Goal: Register for event/course

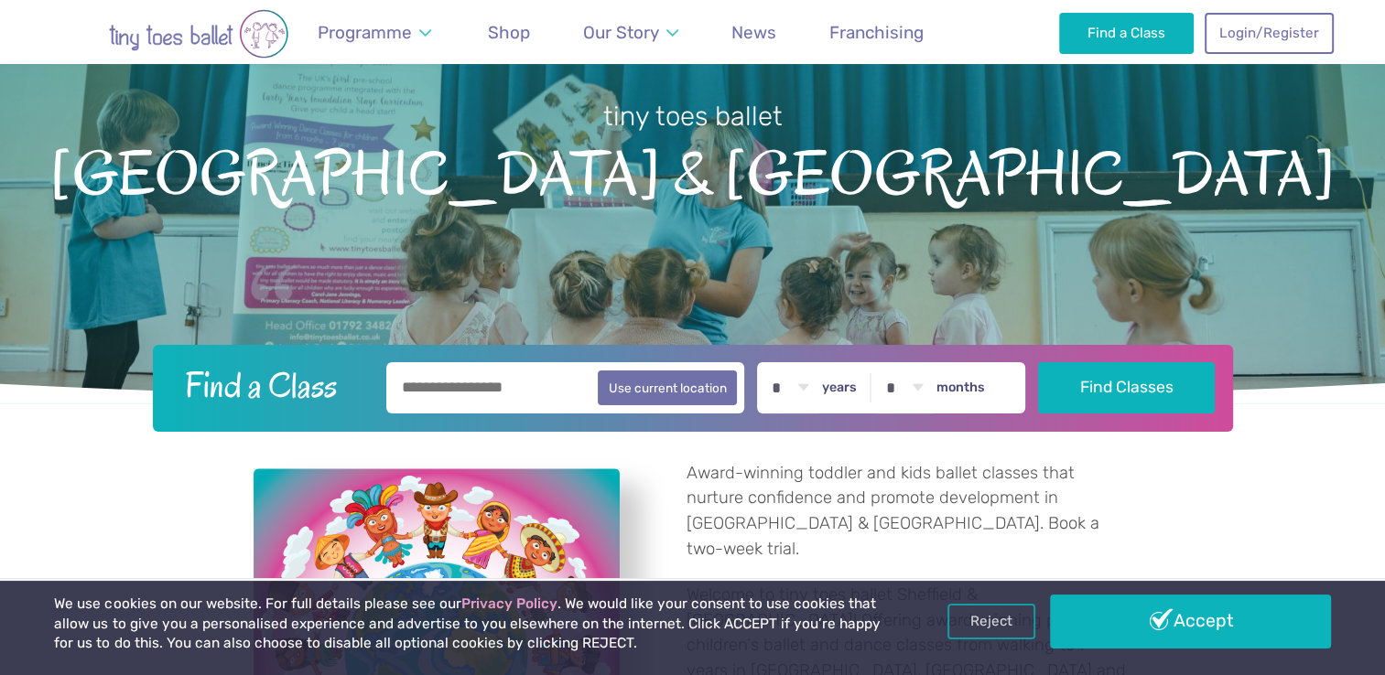
scroll to position [275, 0]
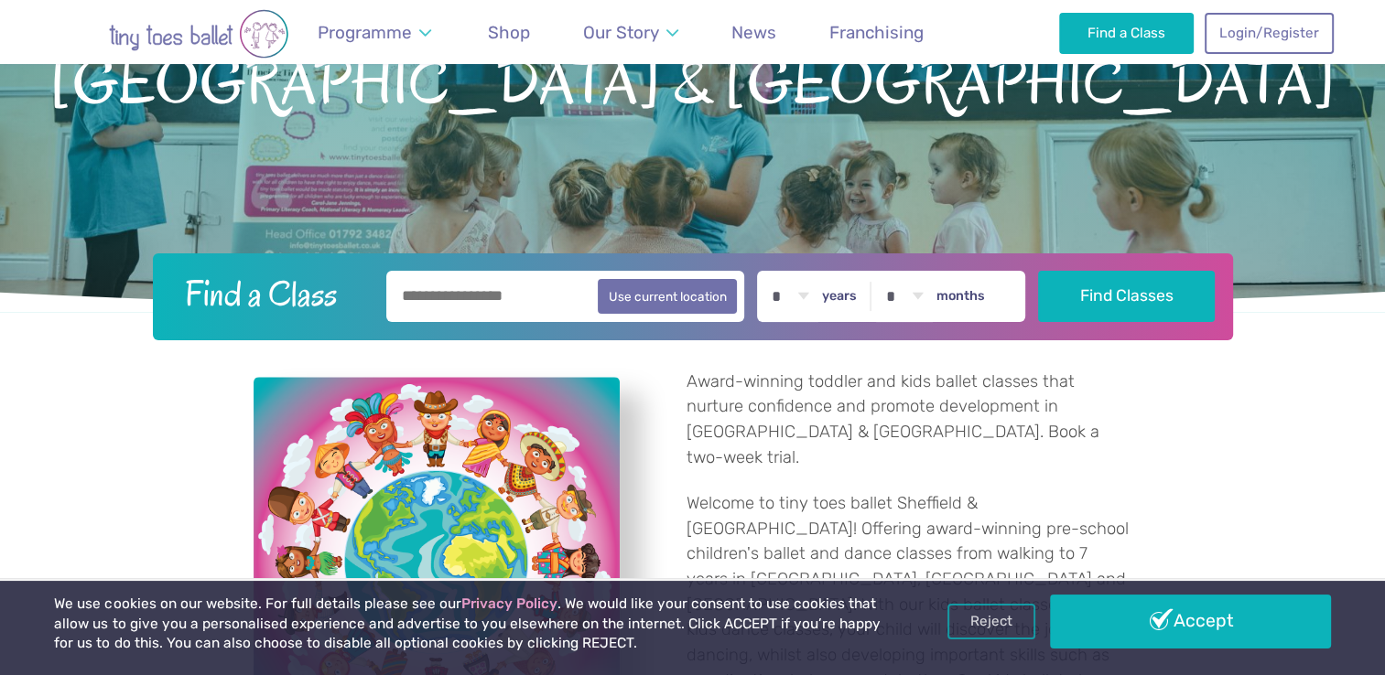
click at [818, 300] on select "* * * * * * * * * * ** ** **" at bounding box center [789, 296] width 57 height 51
select select "*"
click at [773, 271] on select "* * * * * * * * * * ** ** **" at bounding box center [789, 296] width 57 height 51
click at [513, 301] on input "text" at bounding box center [565, 296] width 359 height 51
type input "*********"
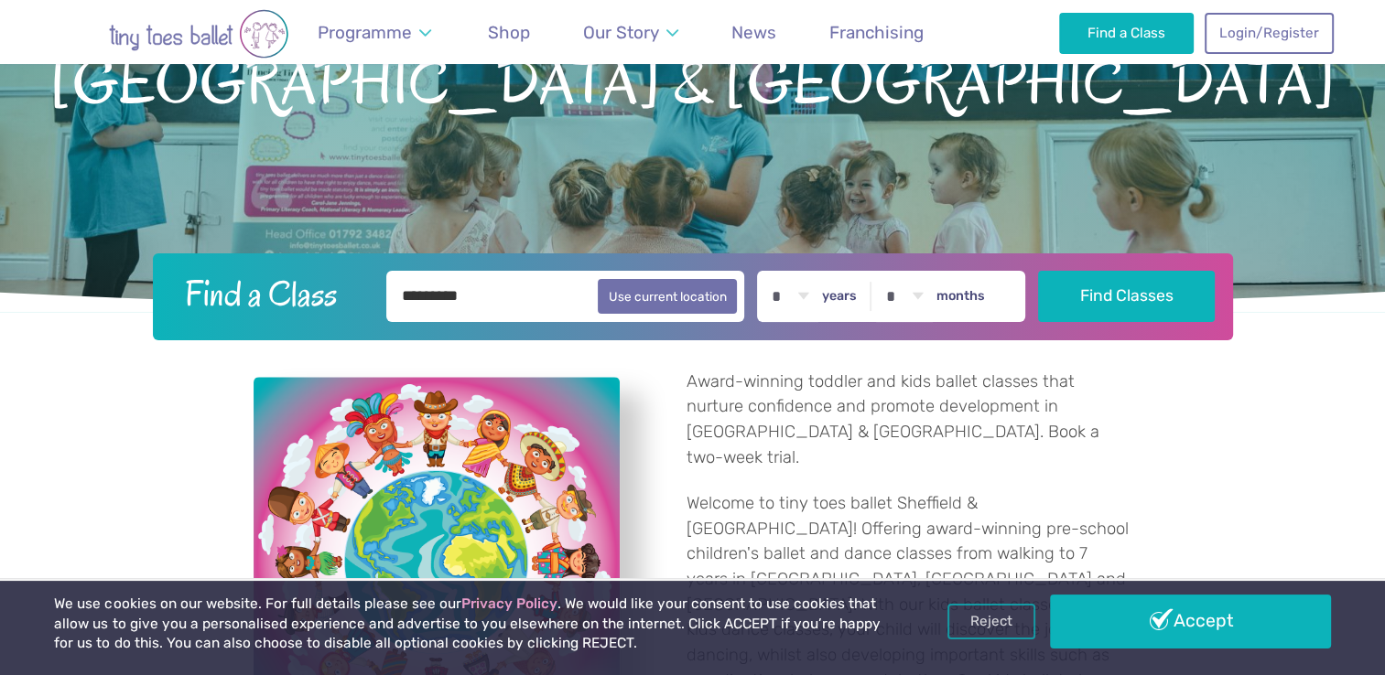
click at [1038, 271] on button "Find Classes" at bounding box center [1126, 296] width 177 height 51
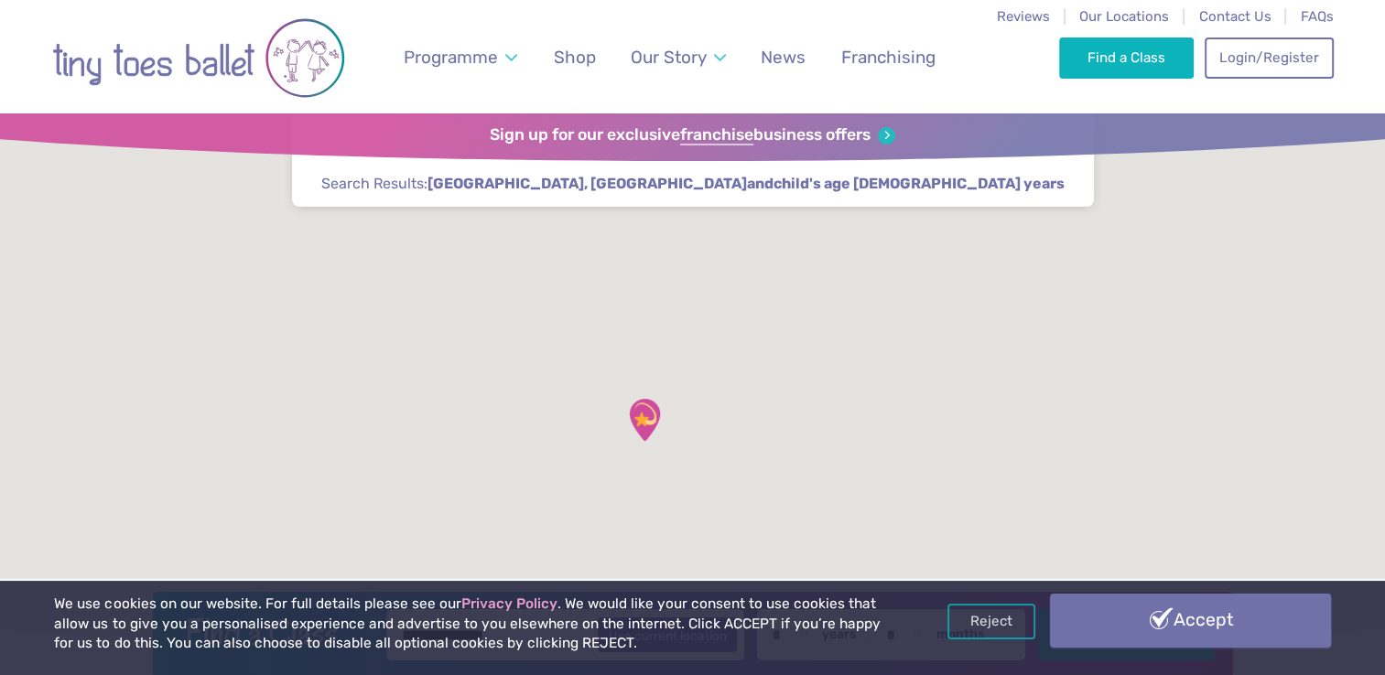
click at [1180, 629] on link "Accept" at bounding box center [1190, 620] width 280 height 53
click at [1180, 629] on button "Find Classes" at bounding box center [1126, 634] width 177 height 51
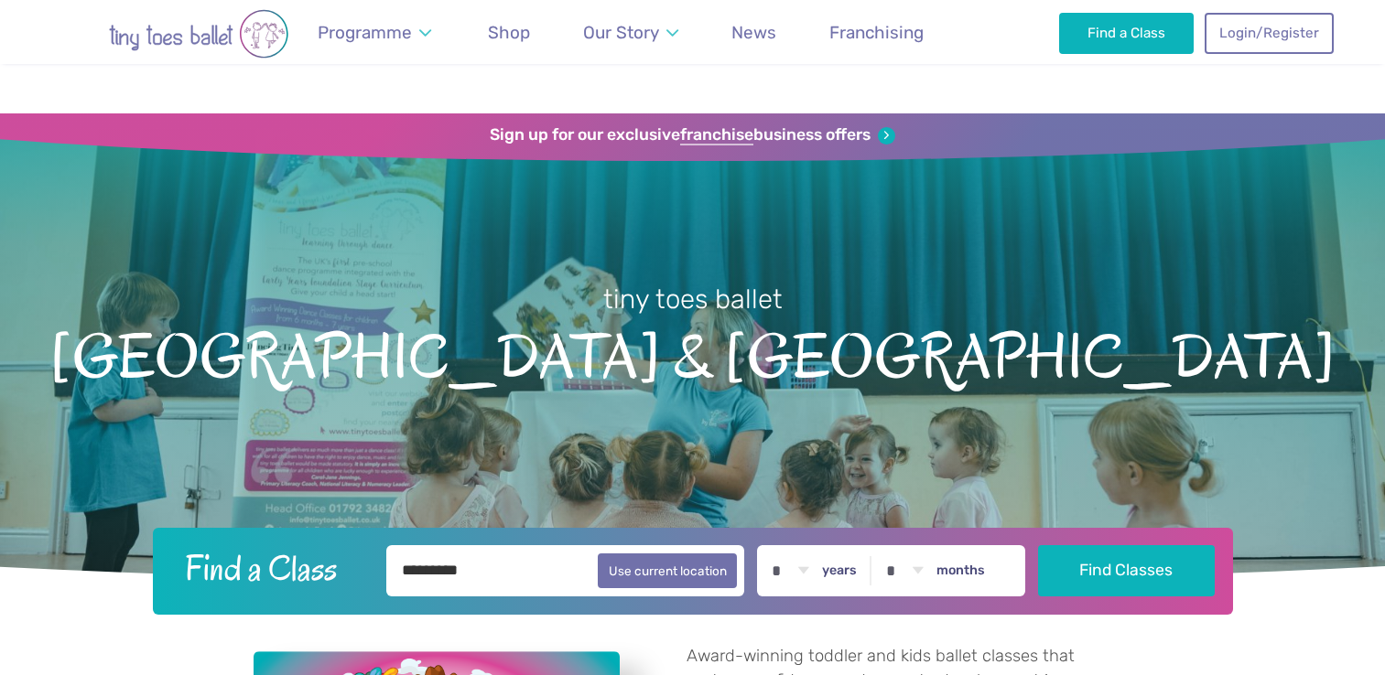
select select "*"
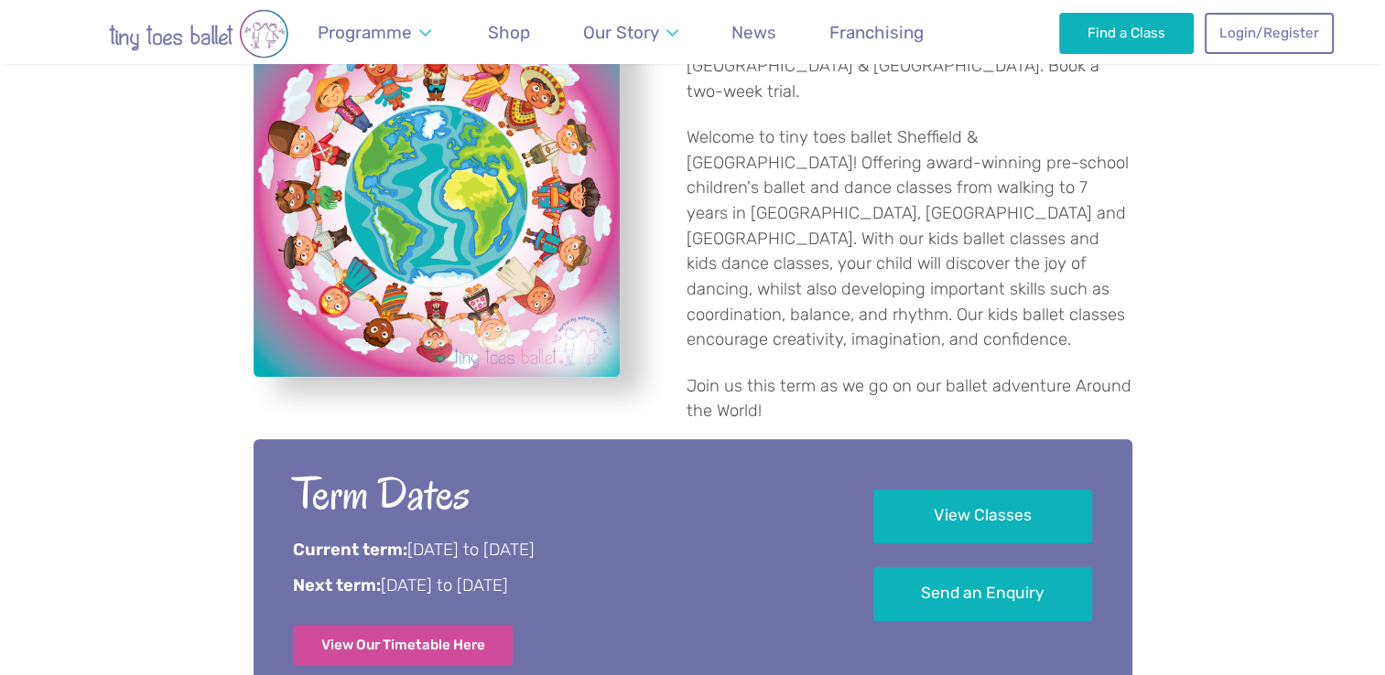
scroll to position [732, 0]
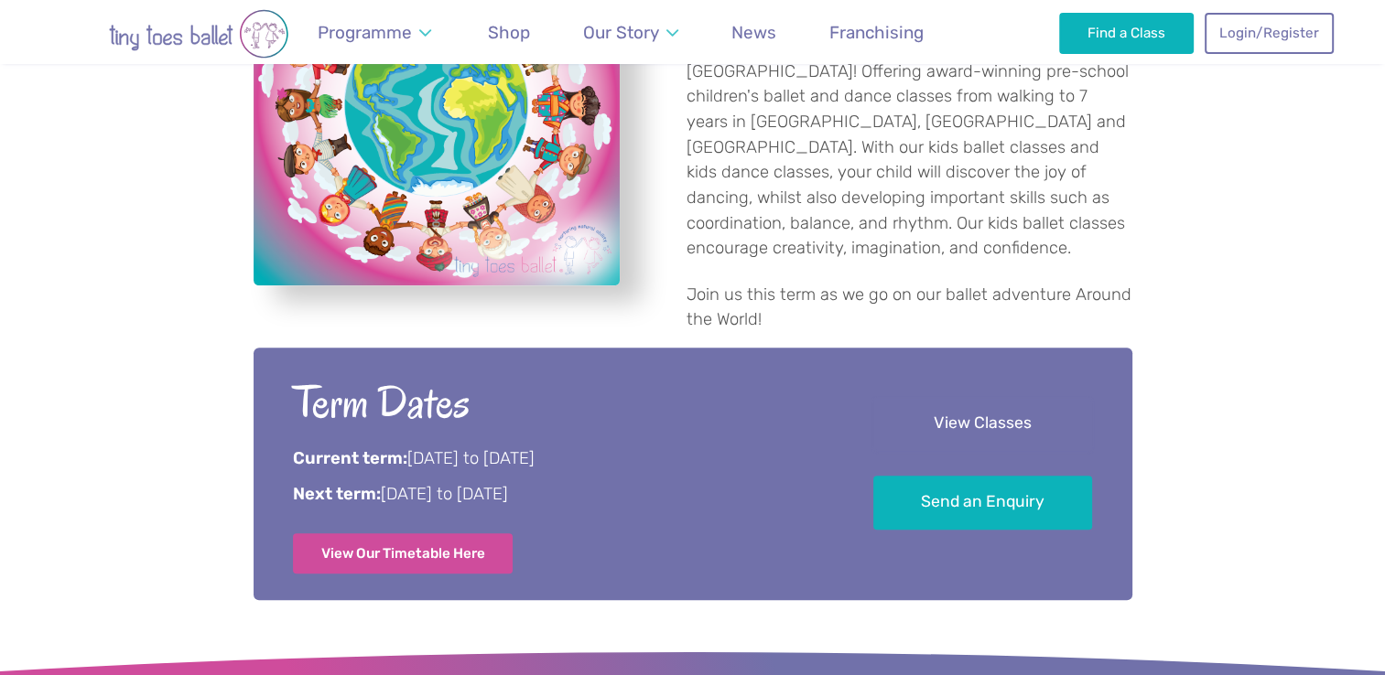
click at [953, 397] on link "View Classes" at bounding box center [982, 424] width 219 height 54
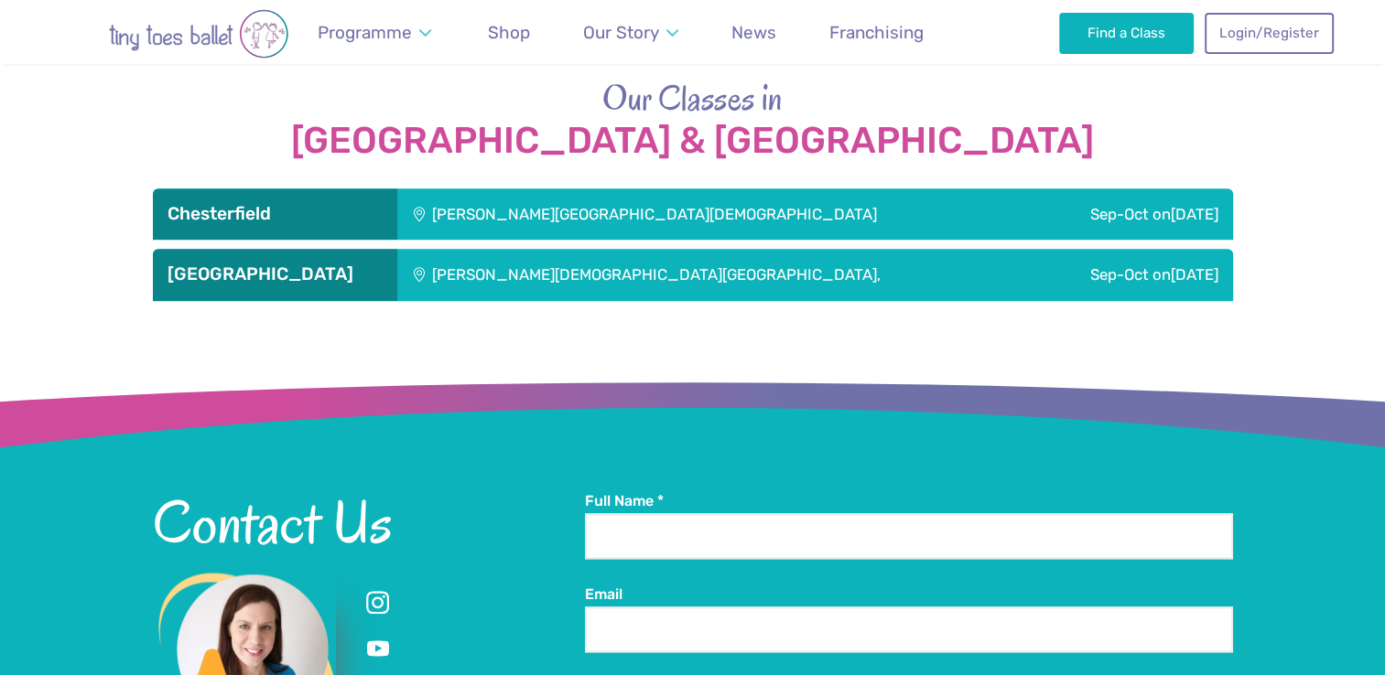
scroll to position [1791, 0]
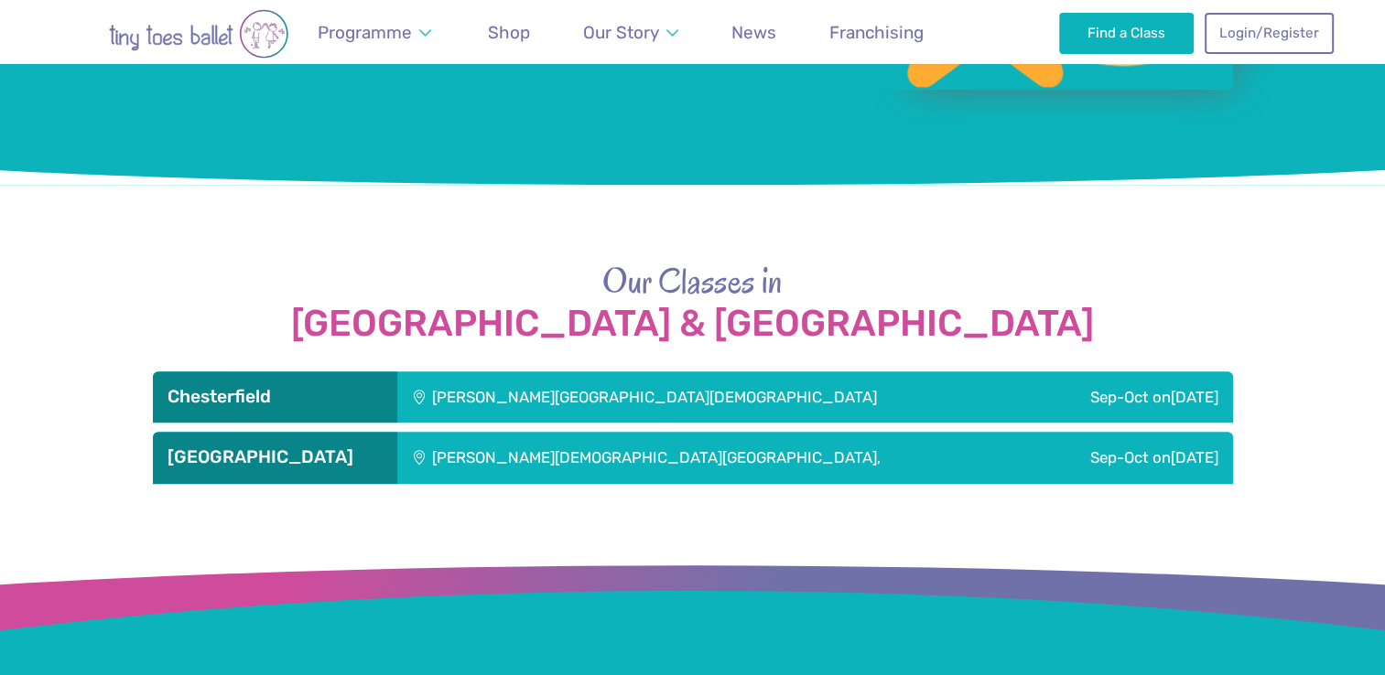
click at [1129, 432] on div "Sep-Oct on Saturday" at bounding box center [1131, 457] width 200 height 51
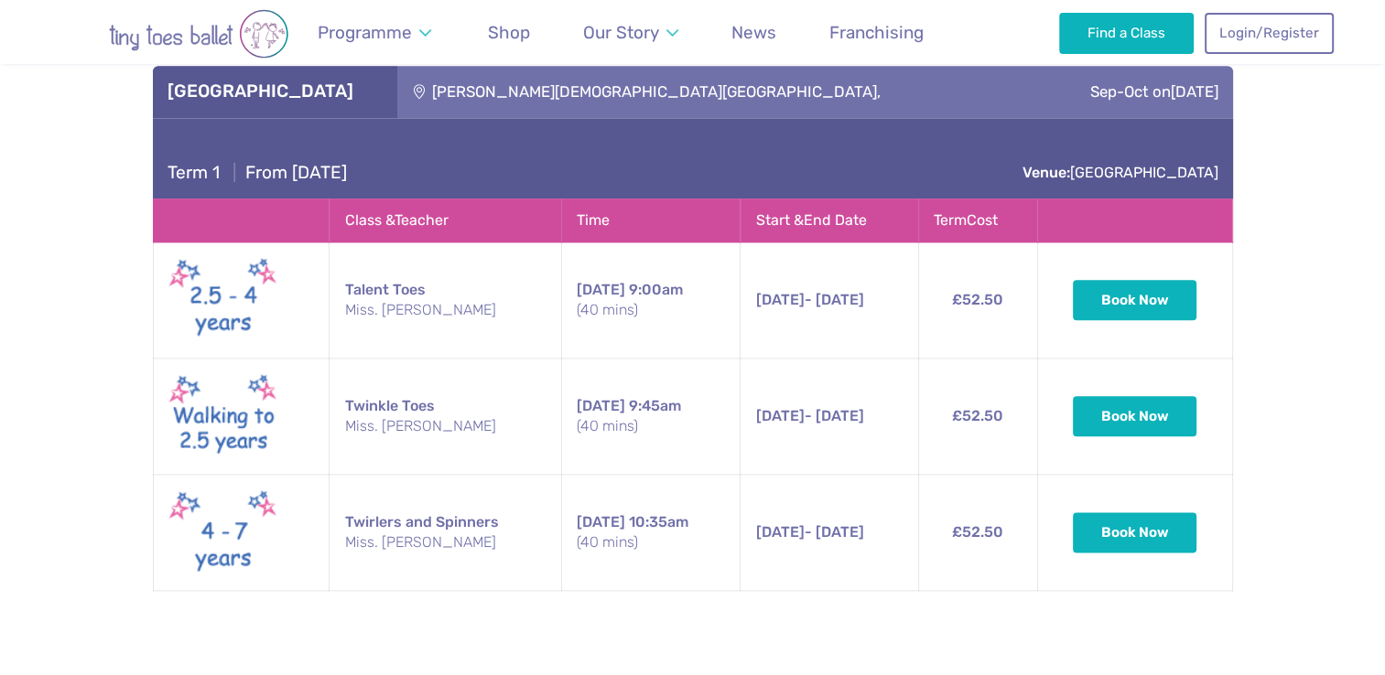
scroll to position [1699, 0]
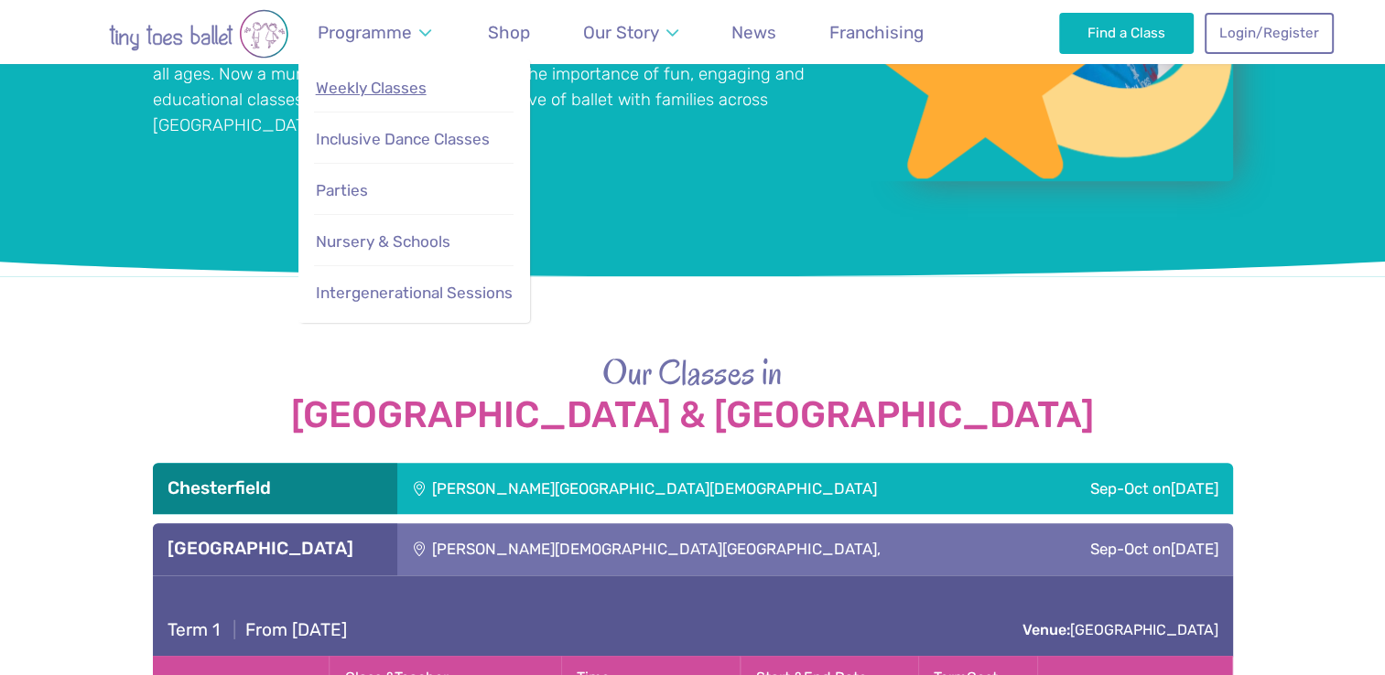
click at [417, 92] on span "Weekly Classes" at bounding box center [371, 88] width 111 height 18
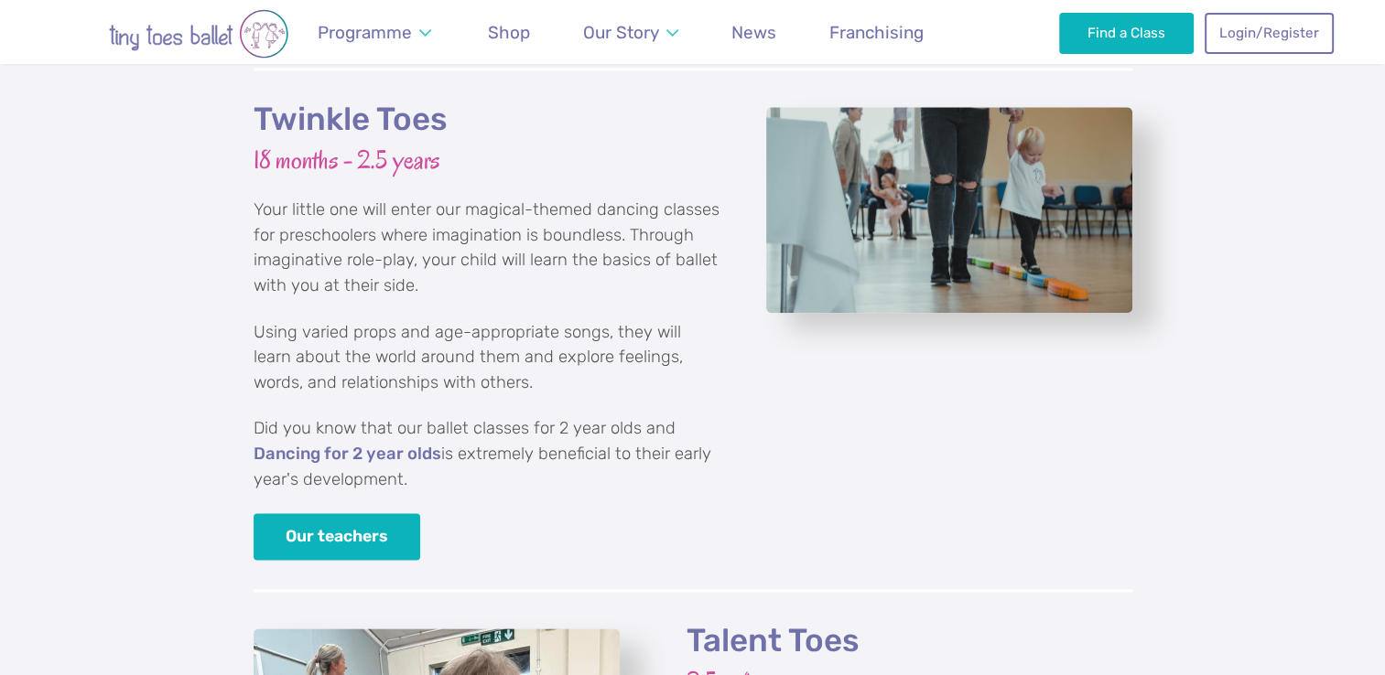
scroll to position [1590, 0]
